Goal: Use online tool/utility: Utilize a website feature to perform a specific function

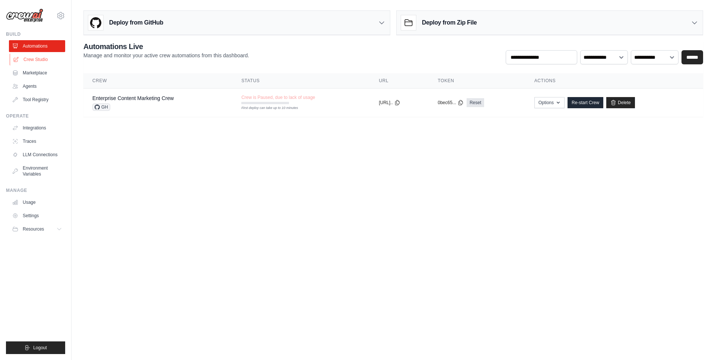
click at [37, 57] on link "Crew Studio" at bounding box center [38, 60] width 56 height 12
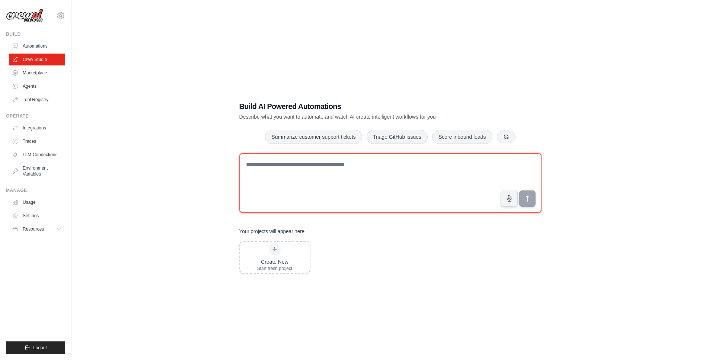
click at [284, 179] on textarea at bounding box center [390, 183] width 302 height 60
click at [312, 176] on textarea "To enrich screen reader interactions, please activate Accessibility in Grammarl…" at bounding box center [390, 183] width 302 height 60
click at [273, 171] on textarea "To enrich screen reader interactions, please activate Accessibility in Grammarl…" at bounding box center [390, 183] width 302 height 60
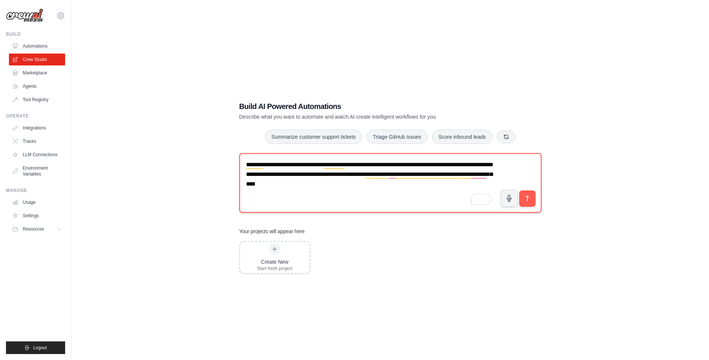
type textarea "**********"
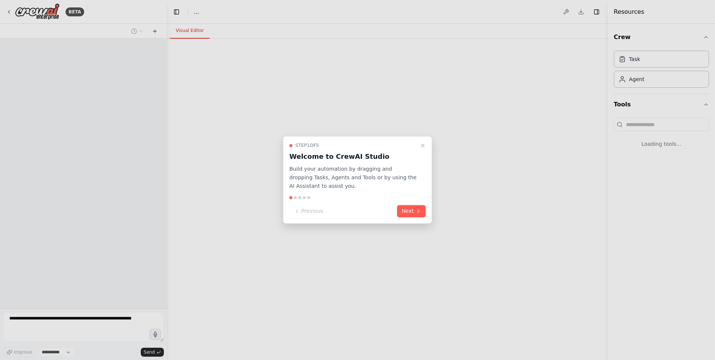
select select "****"
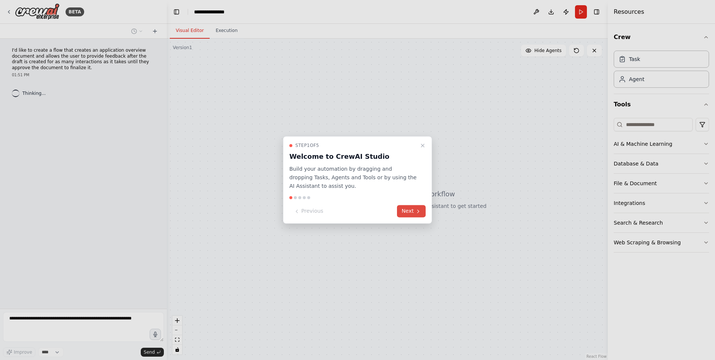
click at [410, 212] on button "Next" at bounding box center [411, 212] width 29 height 12
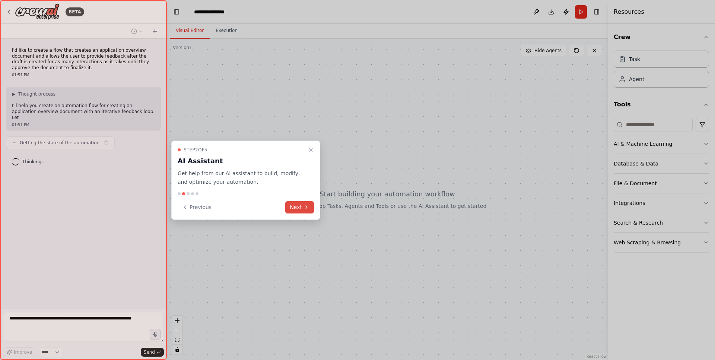
click at [301, 208] on button "Next" at bounding box center [299, 207] width 29 height 12
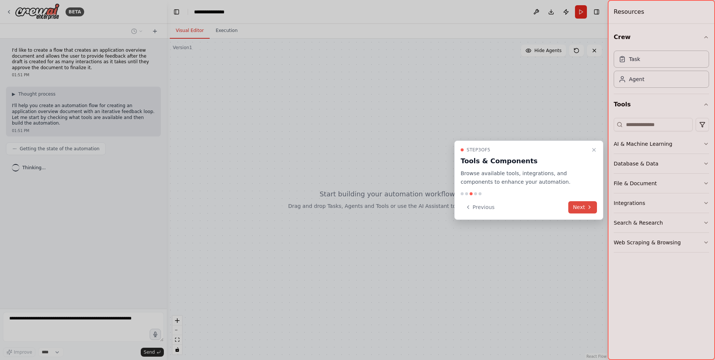
click at [580, 207] on button "Next" at bounding box center [582, 207] width 29 height 12
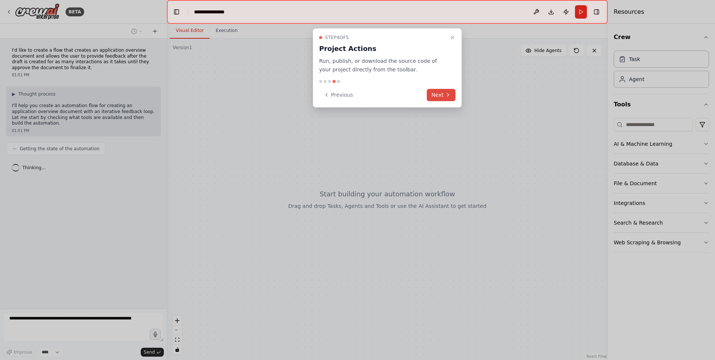
click at [428, 96] on button "Next" at bounding box center [441, 95] width 29 height 12
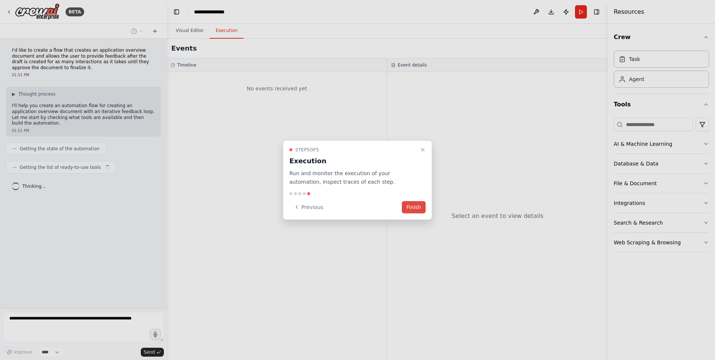
click at [414, 203] on button "Finish" at bounding box center [414, 207] width 24 height 12
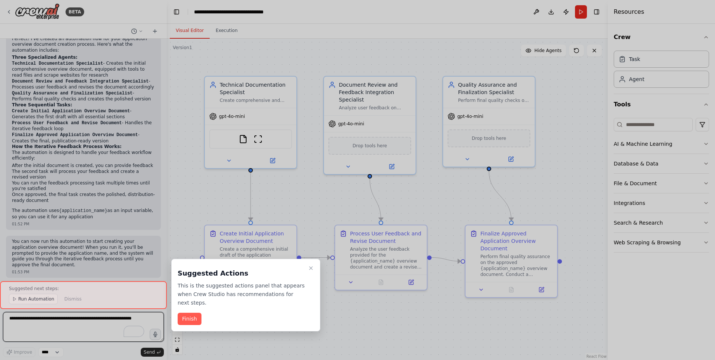
scroll to position [429, 0]
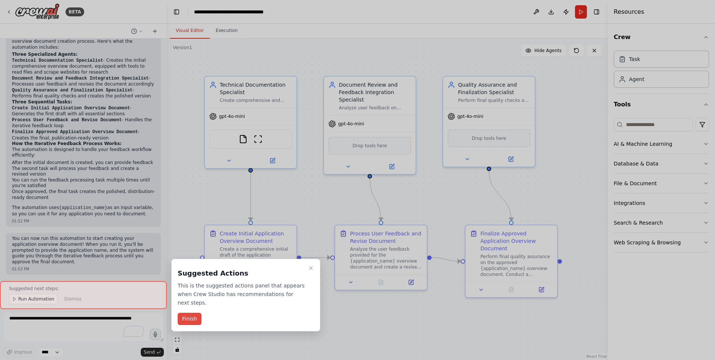
click at [197, 317] on button "Finish" at bounding box center [190, 319] width 24 height 12
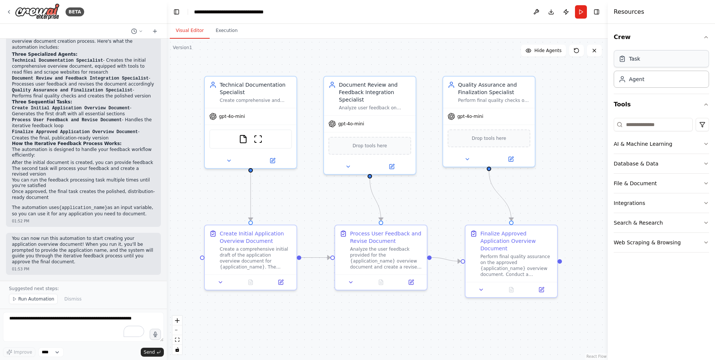
click at [641, 60] on div "Task" at bounding box center [661, 58] width 95 height 17
click at [639, 87] on div "Agent" at bounding box center [661, 78] width 95 height 17
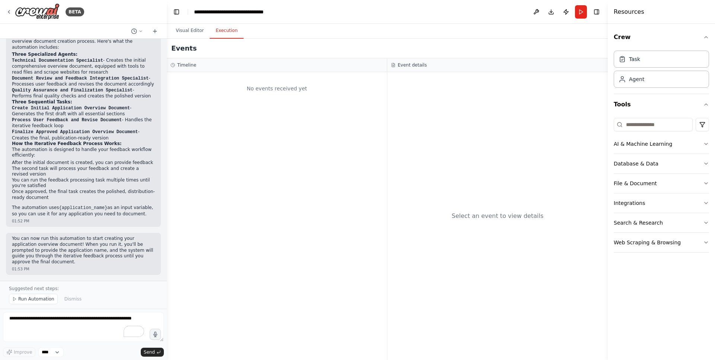
click at [227, 33] on button "Execution" at bounding box center [227, 31] width 34 height 16
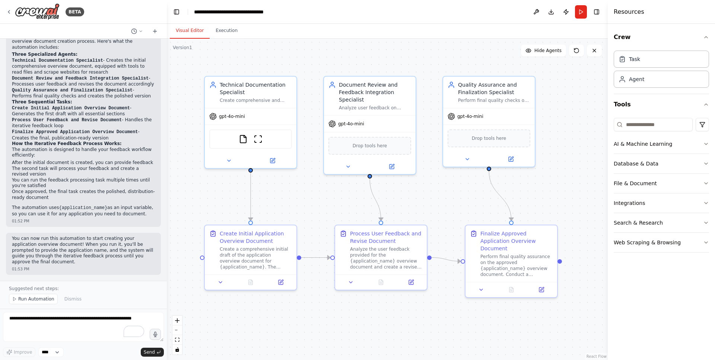
click at [194, 34] on button "Visual Editor" at bounding box center [190, 31] width 40 height 16
click at [598, 12] on button "Toggle Right Sidebar" at bounding box center [596, 12] width 10 height 10
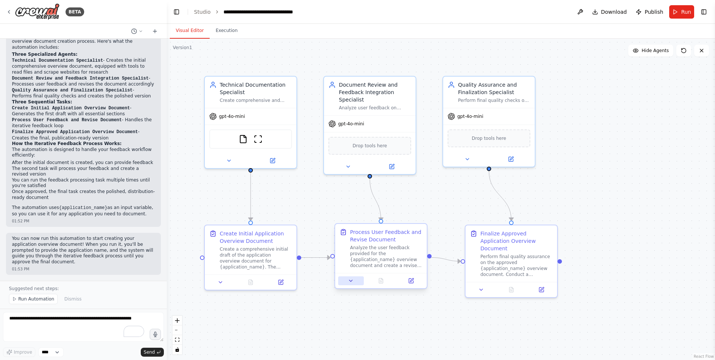
click at [353, 278] on icon at bounding box center [351, 281] width 6 height 6
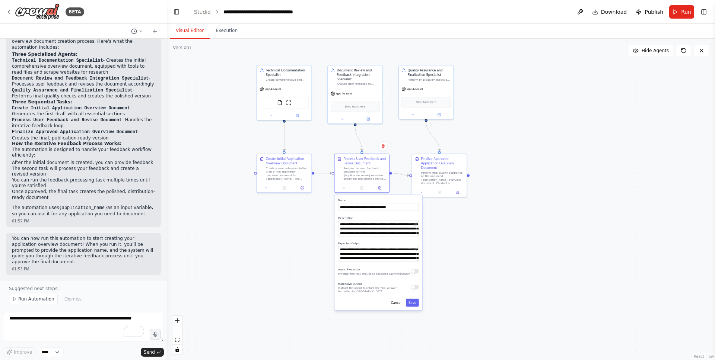
drag, startPoint x: 337, startPoint y: 326, endPoint x: 320, endPoint y: 228, distance: 99.0
click at [320, 228] on div ".deletable-edge-delete-btn { width: 20px; height: 20px; border: 0px solid #ffff…" at bounding box center [441, 200] width 548 height 322
click at [282, 179] on div "Create a comprehensive initial draft of the application overview document for {…" at bounding box center [286, 174] width 43 height 14
click at [265, 189] on icon at bounding box center [265, 188] width 2 height 1
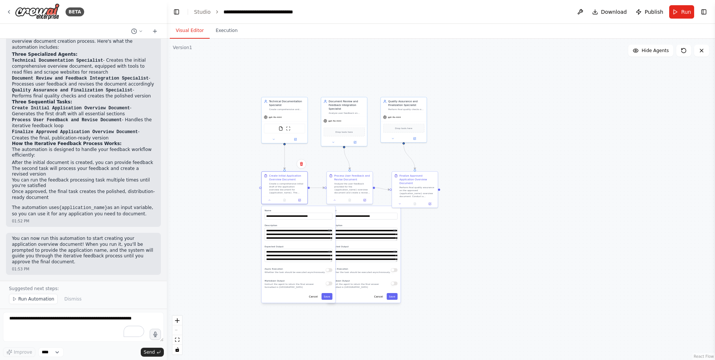
click at [333, 160] on div ".deletable-edge-delete-btn { width: 20px; height: 20px; border: 0px solid #ffff…" at bounding box center [441, 200] width 548 height 322
click at [617, 10] on span "Download" at bounding box center [614, 11] width 26 height 7
click at [605, 13] on span "Download" at bounding box center [614, 11] width 26 height 7
click at [652, 9] on span "Publish" at bounding box center [653, 11] width 19 height 7
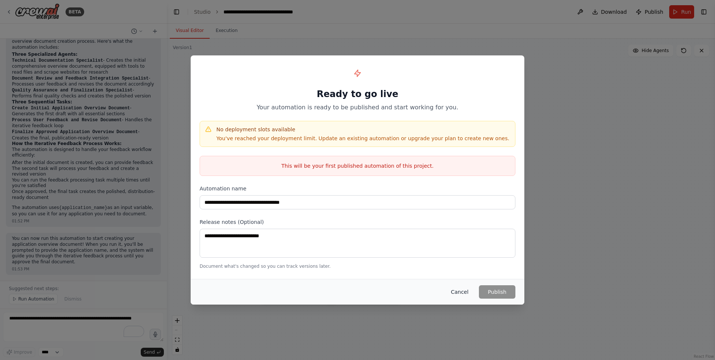
click at [456, 293] on button "Cancel" at bounding box center [459, 292] width 29 height 13
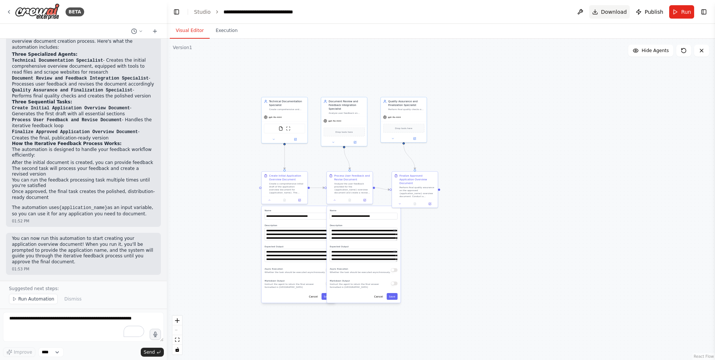
click at [604, 11] on span "Download" at bounding box center [614, 11] width 26 height 7
click at [582, 12] on button at bounding box center [580, 11] width 12 height 13
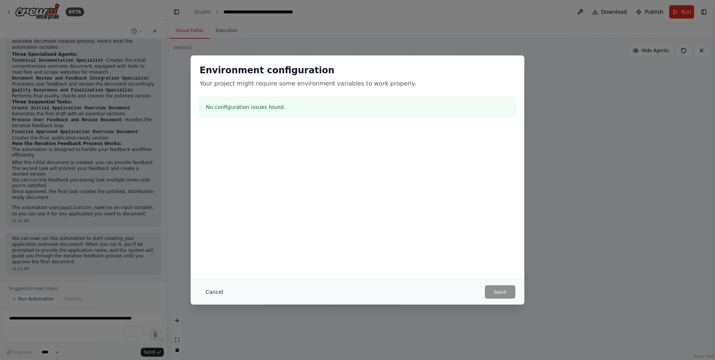
click at [213, 292] on button "Cancel" at bounding box center [214, 292] width 29 height 13
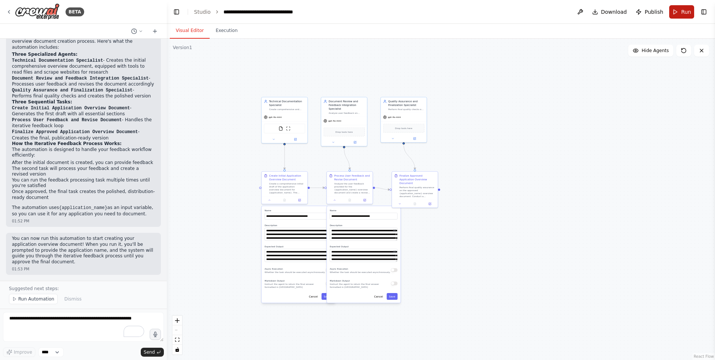
click at [674, 10] on button "Run" at bounding box center [681, 11] width 25 height 13
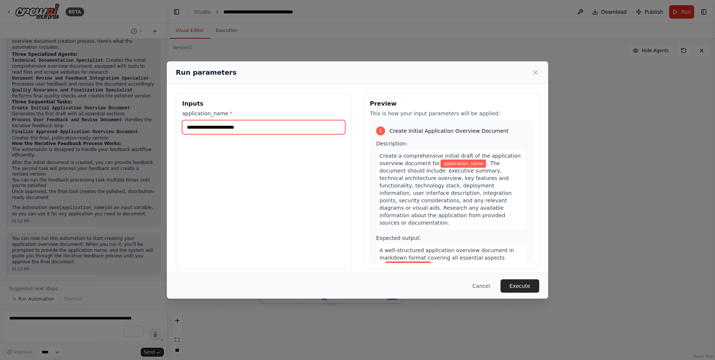
click at [248, 127] on input "application_name *" at bounding box center [263, 127] width 163 height 14
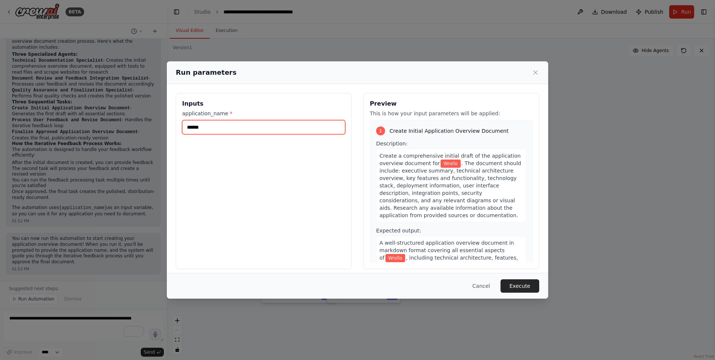
type input "******"
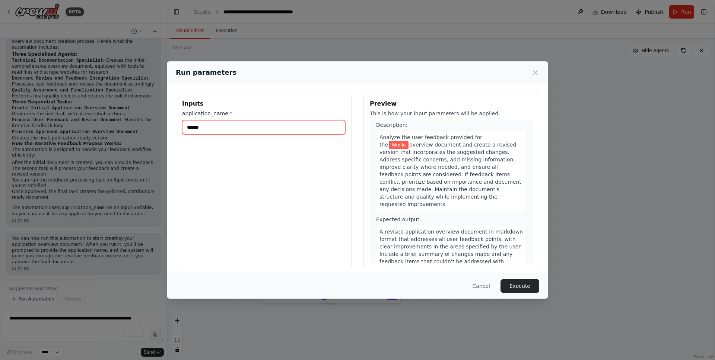
scroll to position [184, 0]
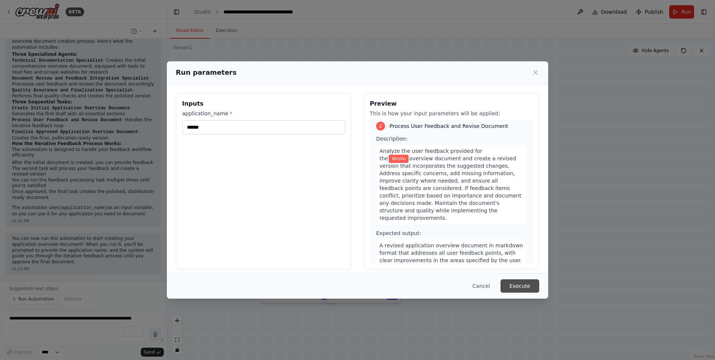
click at [521, 290] on button "Execute" at bounding box center [519, 286] width 39 height 13
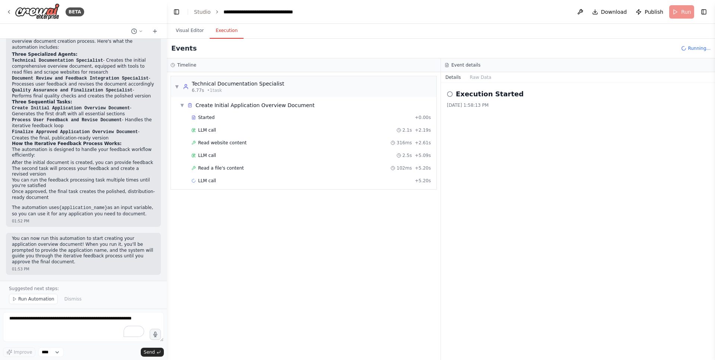
click at [226, 34] on button "Execution" at bounding box center [227, 31] width 34 height 16
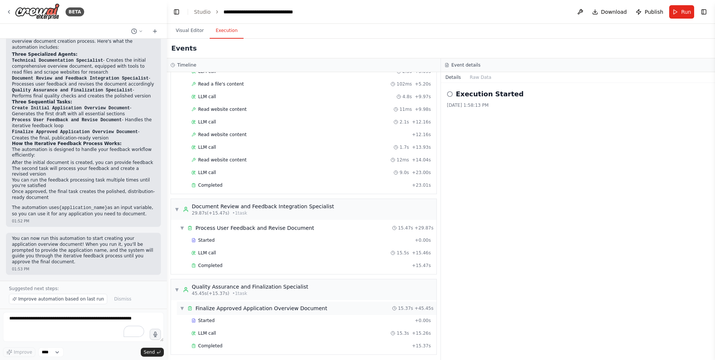
scroll to position [87, 0]
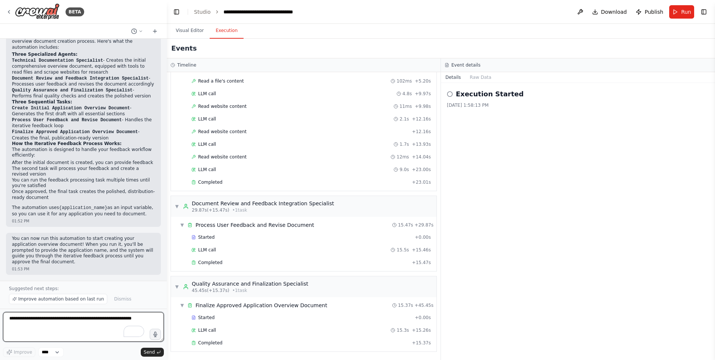
click at [74, 322] on textarea "To enrich screen reader interactions, please activate Accessibility in Grammarl…" at bounding box center [83, 327] width 161 height 30
